Goal: Task Accomplishment & Management: Manage account settings

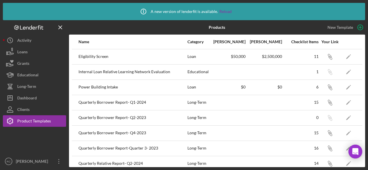
scroll to position [120, 0]
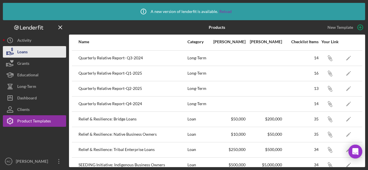
click at [28, 53] on button "Loans" at bounding box center [34, 52] width 63 height 12
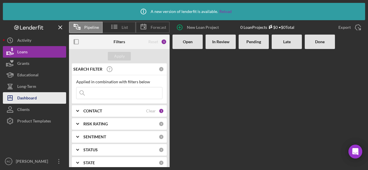
click at [41, 100] on button "Icon/Dashboard Dashboard" at bounding box center [34, 98] width 63 height 12
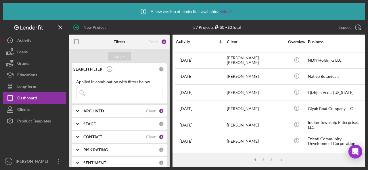
scroll to position [0, 0]
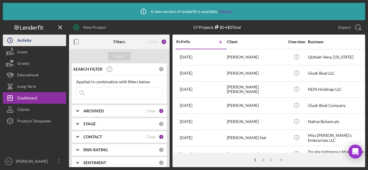
click at [30, 39] on div "Activity" at bounding box center [24, 41] width 14 height 13
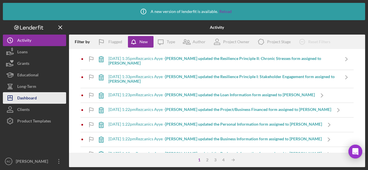
click at [39, 96] on button "Icon/Dashboard Dashboard" at bounding box center [34, 98] width 63 height 12
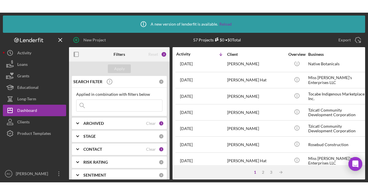
scroll to position [71, 0]
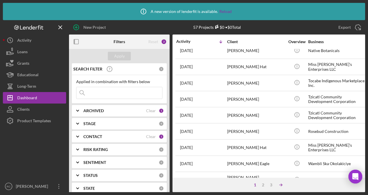
click at [284, 169] on icon "Icon/Table Sort Arrow" at bounding box center [281, 185] width 12 height 12
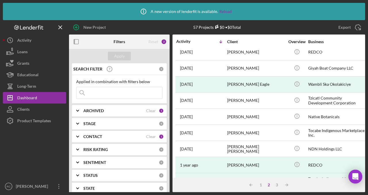
scroll to position [68, 0]
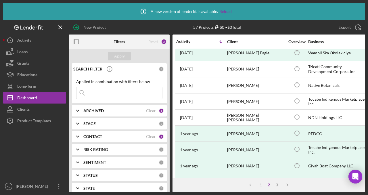
click at [133, 123] on div "STAGE" at bounding box center [120, 123] width 75 height 5
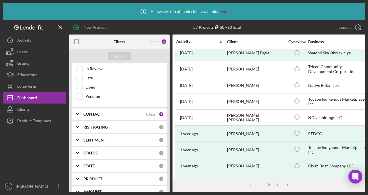
scroll to position [88, 0]
click at [143, 112] on div "CONTACT" at bounding box center [114, 113] width 63 height 5
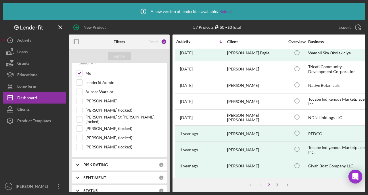
scroll to position [159, 0]
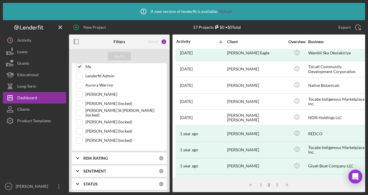
click at [139, 169] on div "STATUS" at bounding box center [120, 184] width 75 height 5
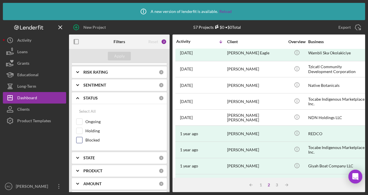
scroll to position [254, 0]
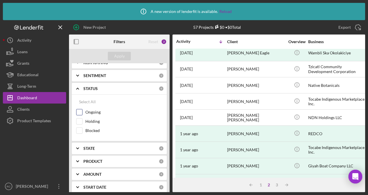
click at [81, 112] on input "Ongoing" at bounding box center [79, 112] width 6 height 6
checkbox input "true"
click at [117, 55] on div "Apply" at bounding box center [119, 56] width 11 height 9
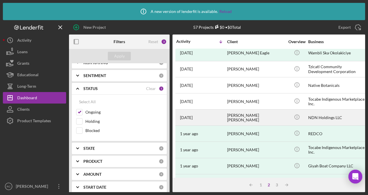
scroll to position [0, 0]
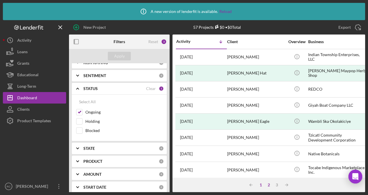
click at [263, 169] on div "1" at bounding box center [261, 185] width 8 height 5
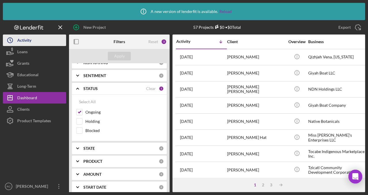
click at [31, 43] on div "Activity" at bounding box center [24, 41] width 14 height 13
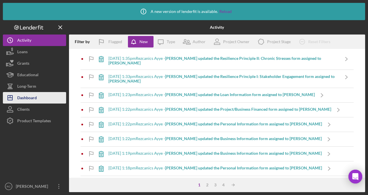
click at [32, 97] on div "Dashboard" at bounding box center [27, 98] width 20 height 13
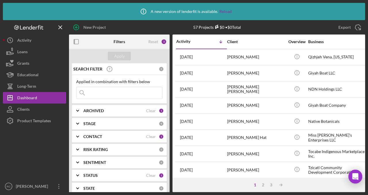
click at [118, 91] on input at bounding box center [119, 93] width 86 height 12
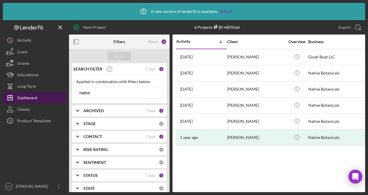
drag, startPoint x: 92, startPoint y: 95, endPoint x: 63, endPoint y: 93, distance: 29.4
click at [63, 93] on div "New Project 6 Projects $0 • $0 Total Export Icon/Export Filters Reset 4 Apply S…" at bounding box center [184, 106] width 362 height 172
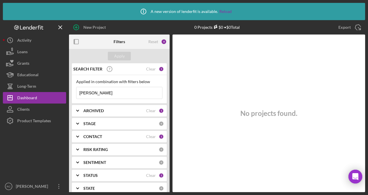
type input "[PERSON_NAME]"
click at [164, 43] on div "4" at bounding box center [164, 42] width 6 height 6
click at [164, 41] on div "4" at bounding box center [164, 42] width 6 height 6
click at [154, 42] on div "Reset" at bounding box center [153, 41] width 10 height 5
click at [96, 94] on input at bounding box center [119, 93] width 86 height 12
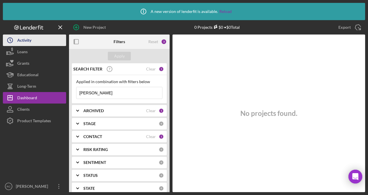
type input "[PERSON_NAME]"
click at [28, 39] on div "Activity" at bounding box center [24, 41] width 14 height 13
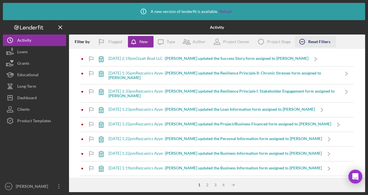
click at [310, 39] on div "Reset Filters" at bounding box center [319, 42] width 22 height 12
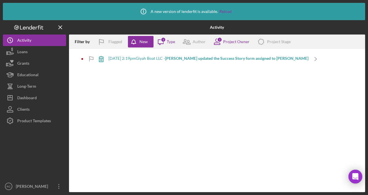
click at [128, 59] on div "[DATE] 2:19pm Giyah Boat LLC - Dune L. updated the Success Story form assigned …" at bounding box center [208, 58] width 200 height 5
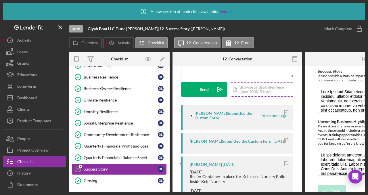
scroll to position [73, 0]
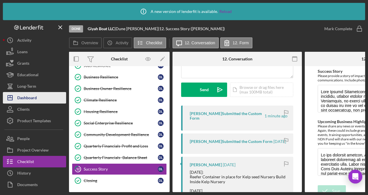
click at [37, 99] on button "Icon/Dashboard Dashboard" at bounding box center [34, 98] width 63 height 12
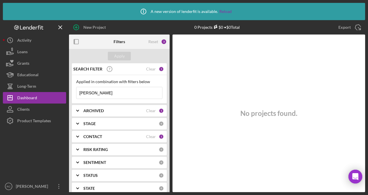
click at [106, 94] on input "[PERSON_NAME]" at bounding box center [119, 93] width 86 height 12
click at [159, 110] on div "1" at bounding box center [161, 110] width 5 height 5
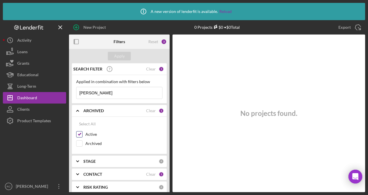
click at [82, 135] on input "Active" at bounding box center [79, 134] width 6 height 6
checkbox input "false"
click at [102, 95] on input "[PERSON_NAME]" at bounding box center [119, 93] width 86 height 12
click at [160, 169] on div "1" at bounding box center [161, 174] width 5 height 5
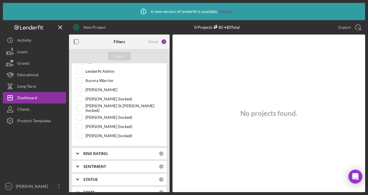
scroll to position [138, 0]
